Goal: Information Seeking & Learning: Check status

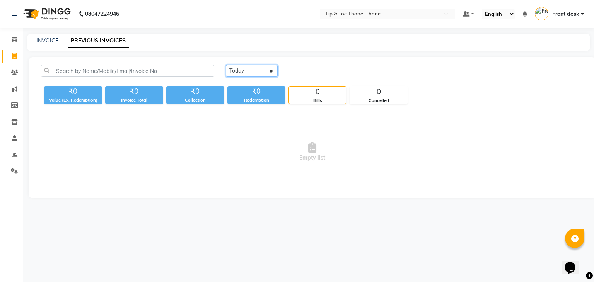
click at [246, 70] on select "[DATE] [DATE] Custom Range" at bounding box center [252, 71] width 52 height 12
click at [226, 65] on select "[DATE] [DATE] Custom Range" at bounding box center [252, 71] width 52 height 12
click at [251, 68] on select "[DATE] [DATE] Custom Range" at bounding box center [255, 71] width 58 height 12
select select "[DATE]"
click at [226, 65] on select "[DATE] [DATE] Custom Range" at bounding box center [255, 71] width 58 height 12
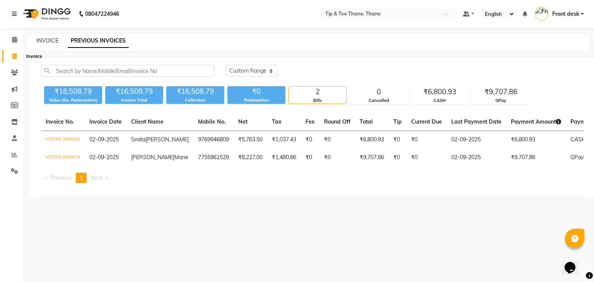
click at [14, 56] on icon at bounding box center [14, 56] width 4 height 6
select select "5603"
select select "service"
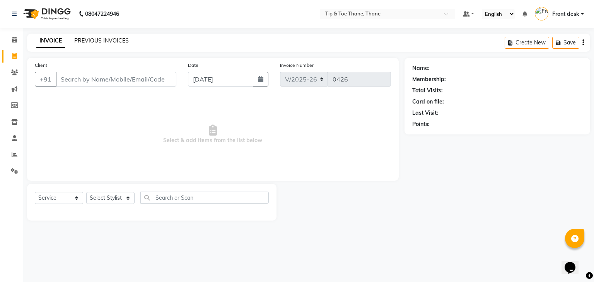
click at [104, 41] on link "PREVIOUS INVOICES" at bounding box center [101, 40] width 55 height 7
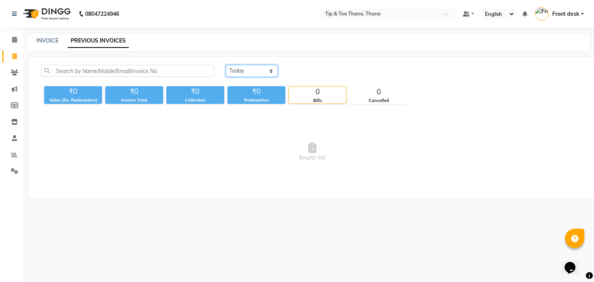
click at [242, 70] on select "[DATE] [DATE] Custom Range" at bounding box center [252, 71] width 52 height 12
select select "[DATE]"
click at [226, 65] on select "[DATE] [DATE] Custom Range" at bounding box center [252, 71] width 52 height 12
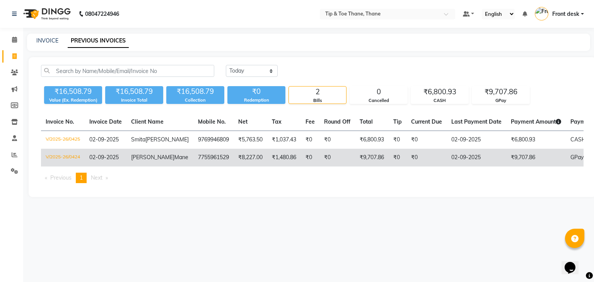
click at [417, 158] on td "₹0" at bounding box center [427, 158] width 40 height 18
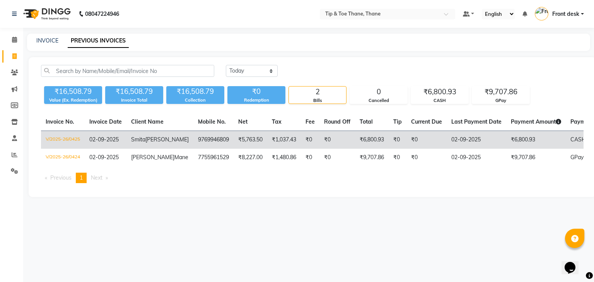
click at [463, 140] on td "02-09-2025" at bounding box center [477, 140] width 60 height 18
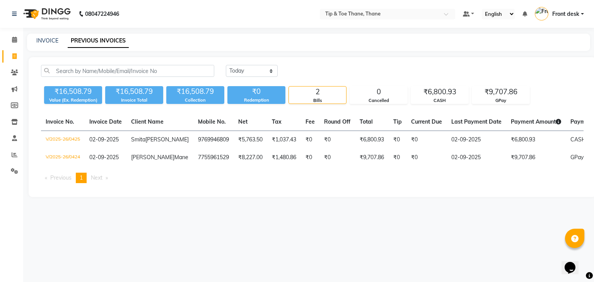
click at [21, 46] on li "Calendar" at bounding box center [11, 40] width 23 height 17
click at [18, 59] on span at bounding box center [15, 56] width 14 height 9
select select "service"
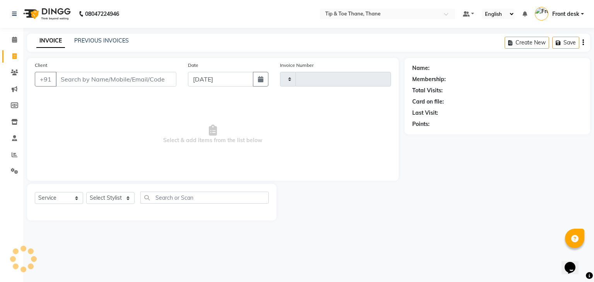
type input "0426"
select select "5603"
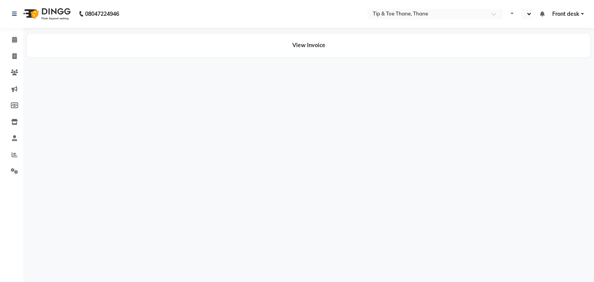
select select "en"
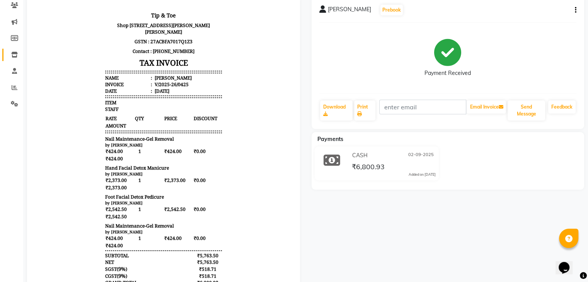
scroll to position [39, 0]
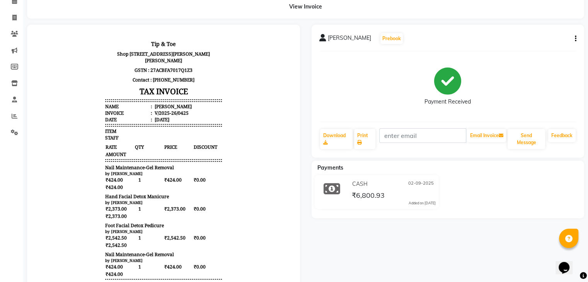
click at [22, 22] on li "Invoice" at bounding box center [11, 18] width 23 height 17
click at [15, 18] on icon at bounding box center [14, 18] width 4 height 6
select select "service"
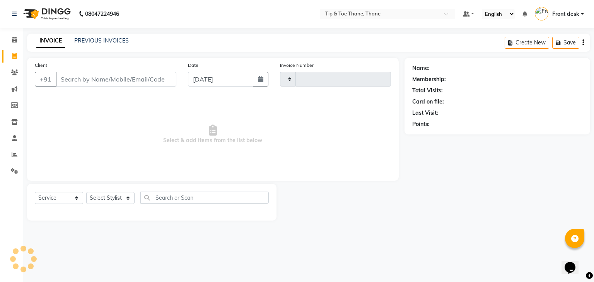
type input "0426"
select select "5603"
click at [96, 39] on link "PREVIOUS INVOICES" at bounding box center [101, 40] width 55 height 7
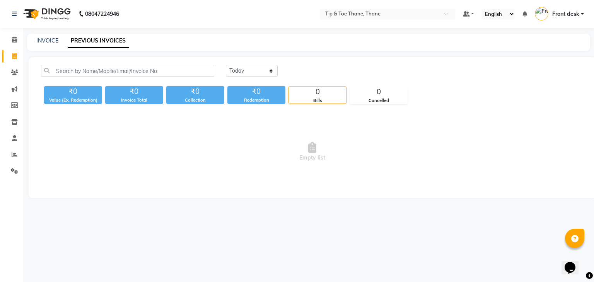
click at [233, 78] on div "[DATE] [DATE] Custom Range" at bounding box center [404, 74] width 369 height 18
click at [234, 72] on select "[DATE] [DATE] Custom Range" at bounding box center [252, 71] width 52 height 12
select select "[DATE]"
click at [226, 65] on select "[DATE] [DATE] Custom Range" at bounding box center [252, 71] width 52 height 12
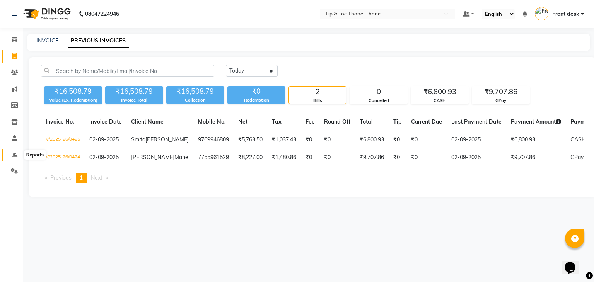
click at [15, 155] on icon at bounding box center [15, 155] width 6 height 6
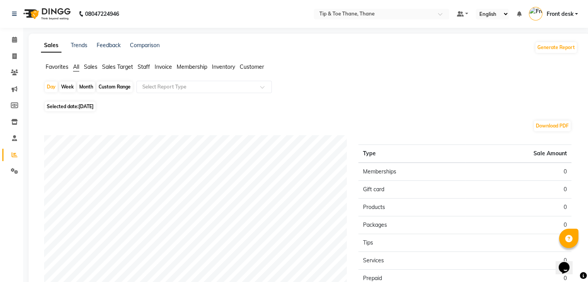
click at [148, 70] on span "Staff" at bounding box center [144, 66] width 12 height 7
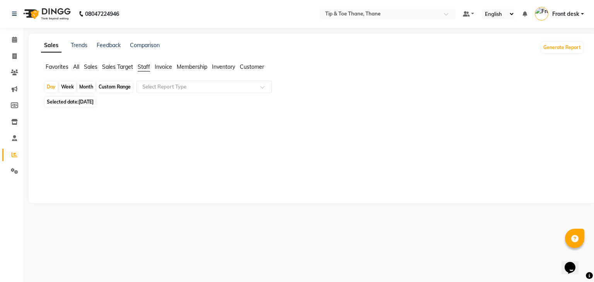
click at [82, 104] on span "[DATE]" at bounding box center [86, 102] width 15 height 6
select select "9"
select select "2025"
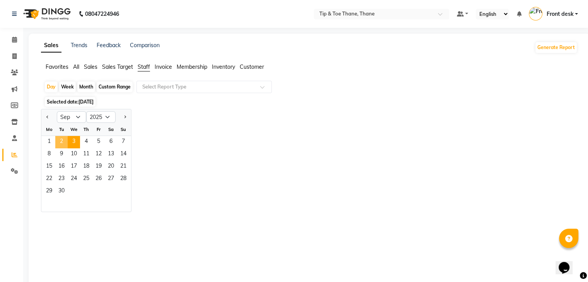
click at [60, 139] on span "2" at bounding box center [61, 142] width 12 height 12
